Goal: Task Accomplishment & Management: Complete application form

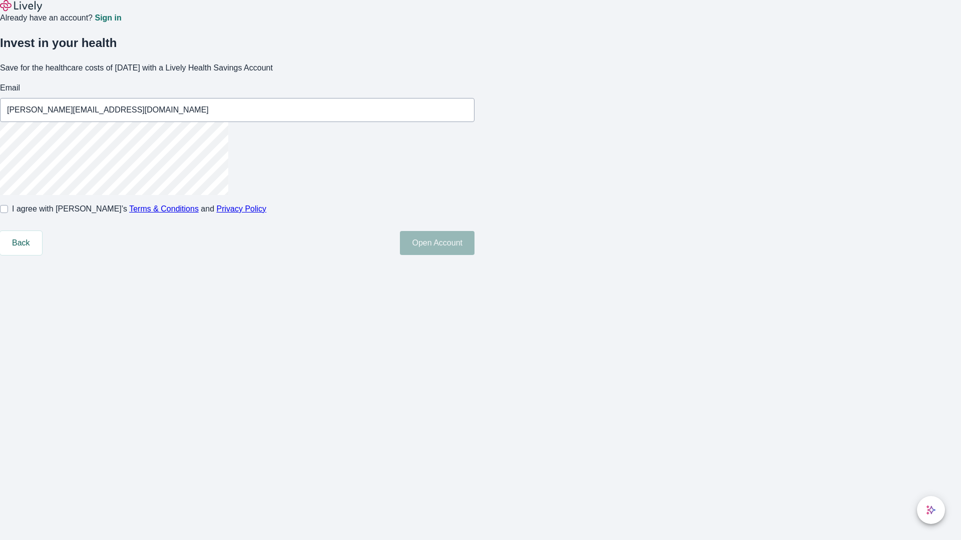
click at [8, 213] on input "I agree with Lively’s Terms & Conditions and Privacy Policy" at bounding box center [4, 209] width 8 height 8
checkbox input "true"
click at [474, 255] on button "Open Account" at bounding box center [437, 243] width 75 height 24
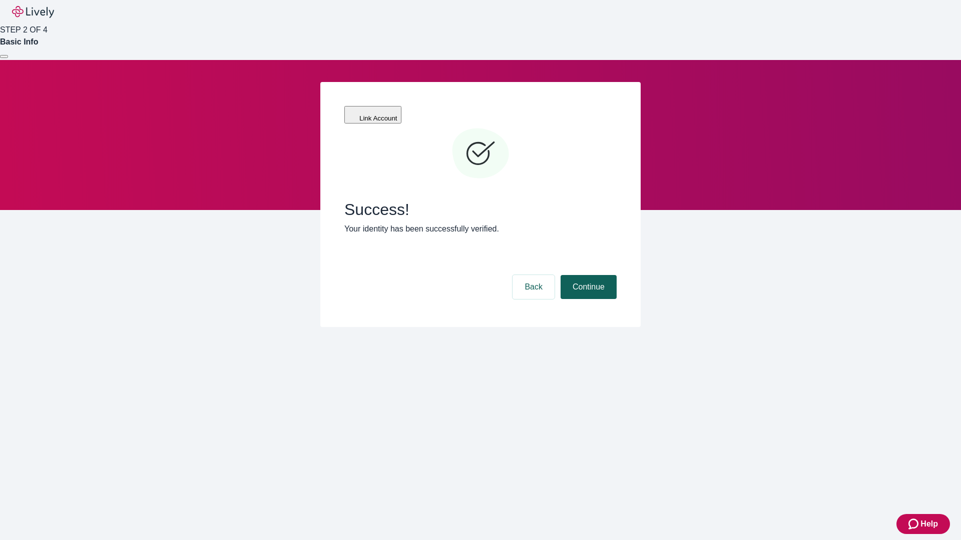
click at [587, 275] on button "Continue" at bounding box center [589, 287] width 56 height 24
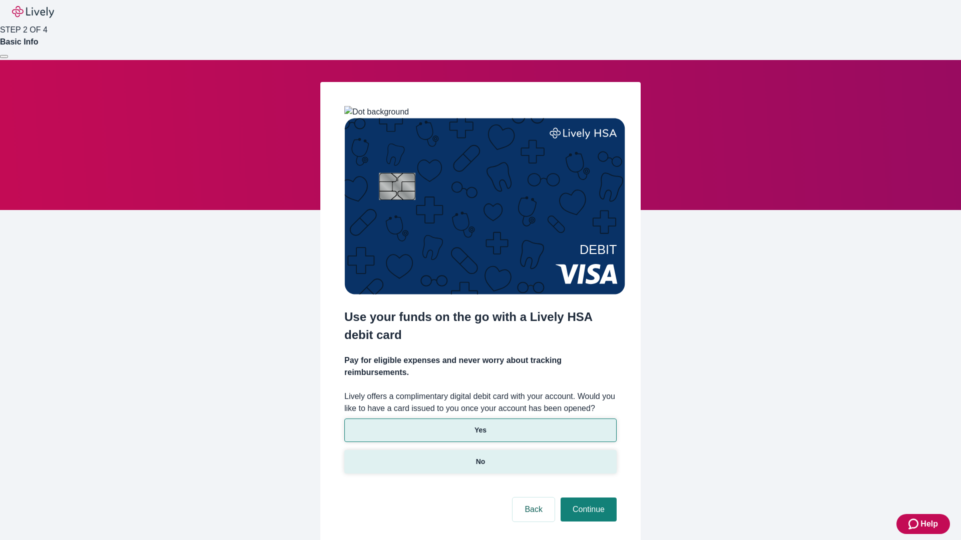
click at [480, 457] on p "No" at bounding box center [481, 462] width 10 height 11
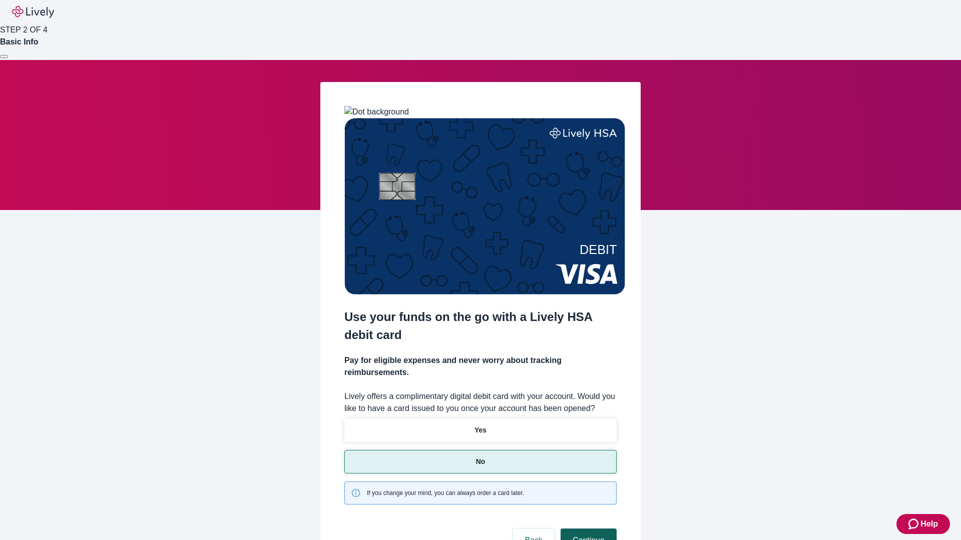
click at [587, 529] on button "Continue" at bounding box center [589, 541] width 56 height 24
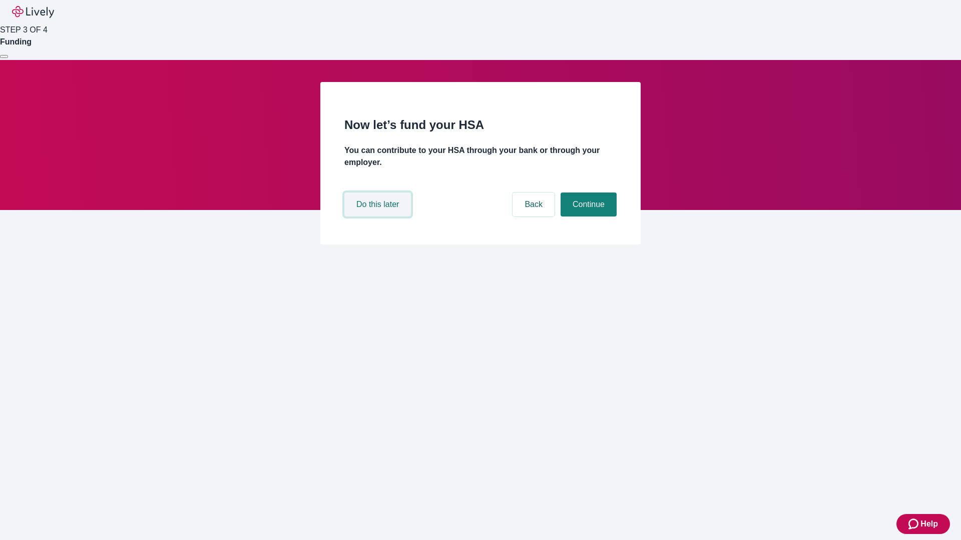
click at [379, 217] on button "Do this later" at bounding box center [377, 205] width 67 height 24
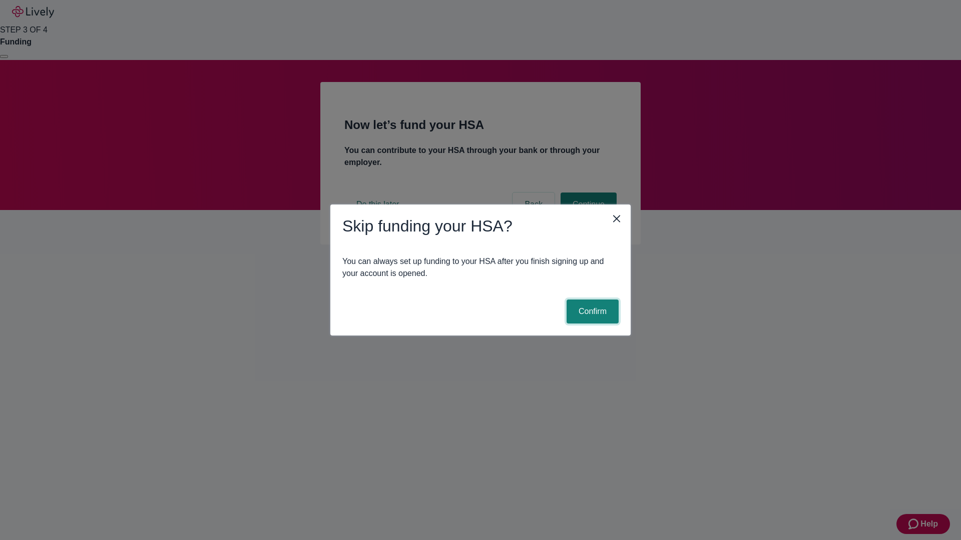
click at [591, 312] on button "Confirm" at bounding box center [593, 312] width 52 height 24
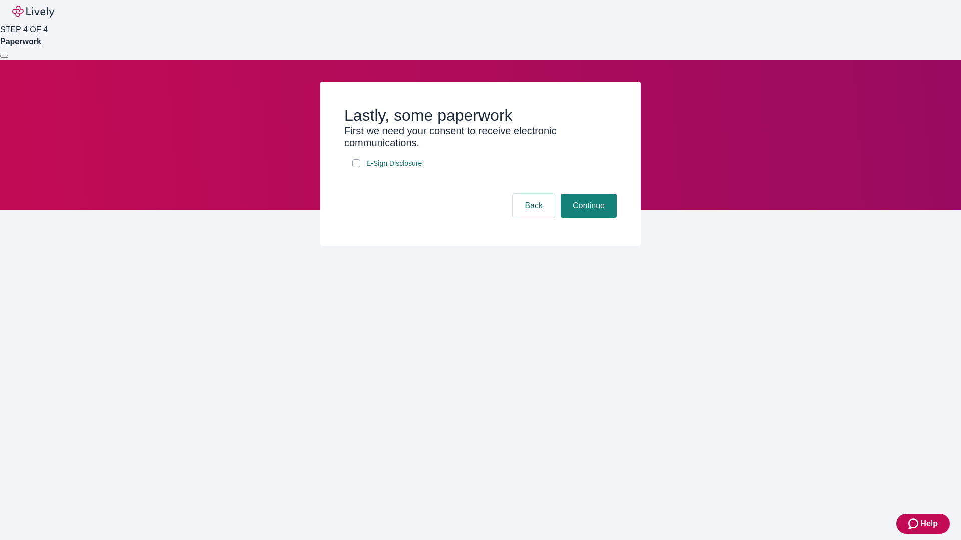
click at [356, 168] on input "E-Sign Disclosure" at bounding box center [356, 164] width 8 height 8
checkbox input "true"
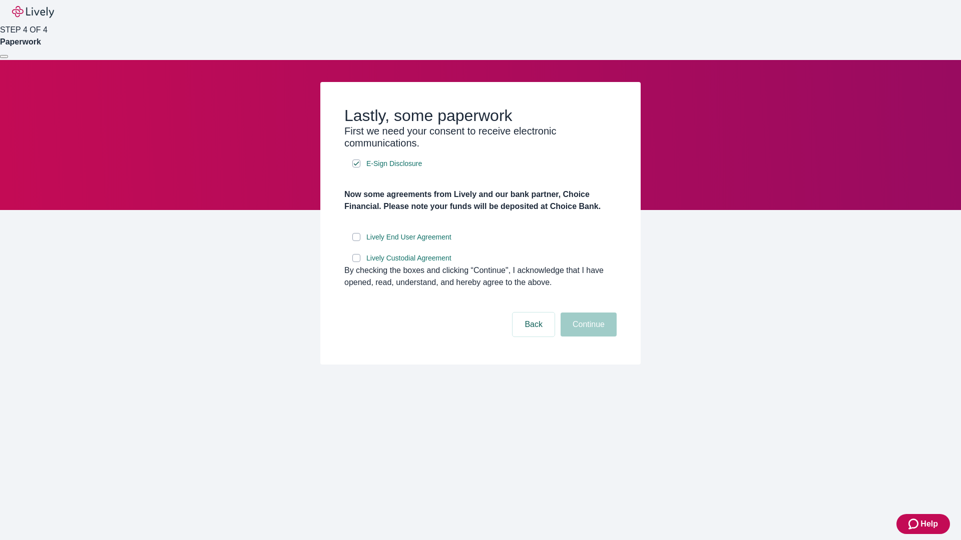
click at [356, 241] on input "Lively End User Agreement" at bounding box center [356, 237] width 8 height 8
checkbox input "true"
click at [356, 262] on input "Lively Custodial Agreement" at bounding box center [356, 258] width 8 height 8
checkbox input "true"
click at [587, 337] on button "Continue" at bounding box center [589, 325] width 56 height 24
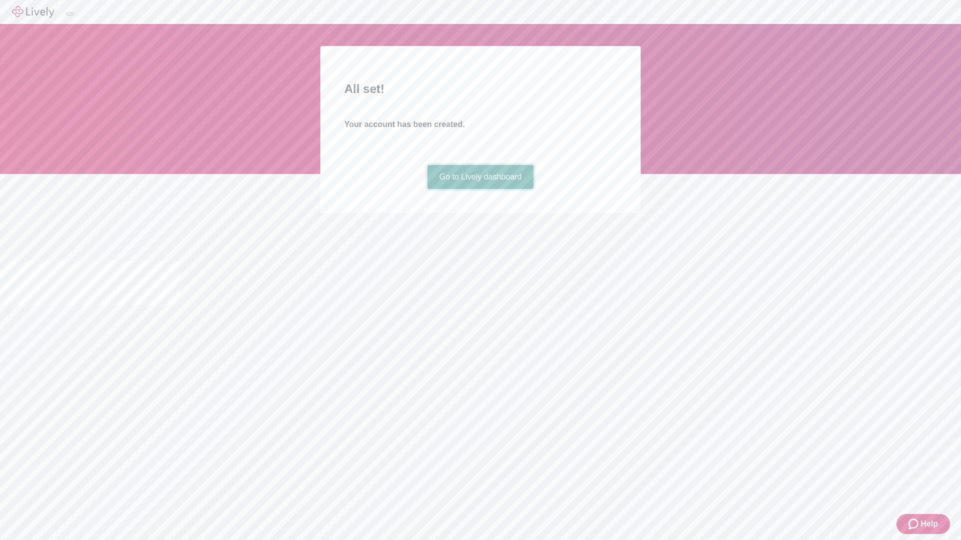
click at [480, 189] on link "Go to Lively dashboard" at bounding box center [480, 177] width 107 height 24
